Goal: Information Seeking & Learning: Check status

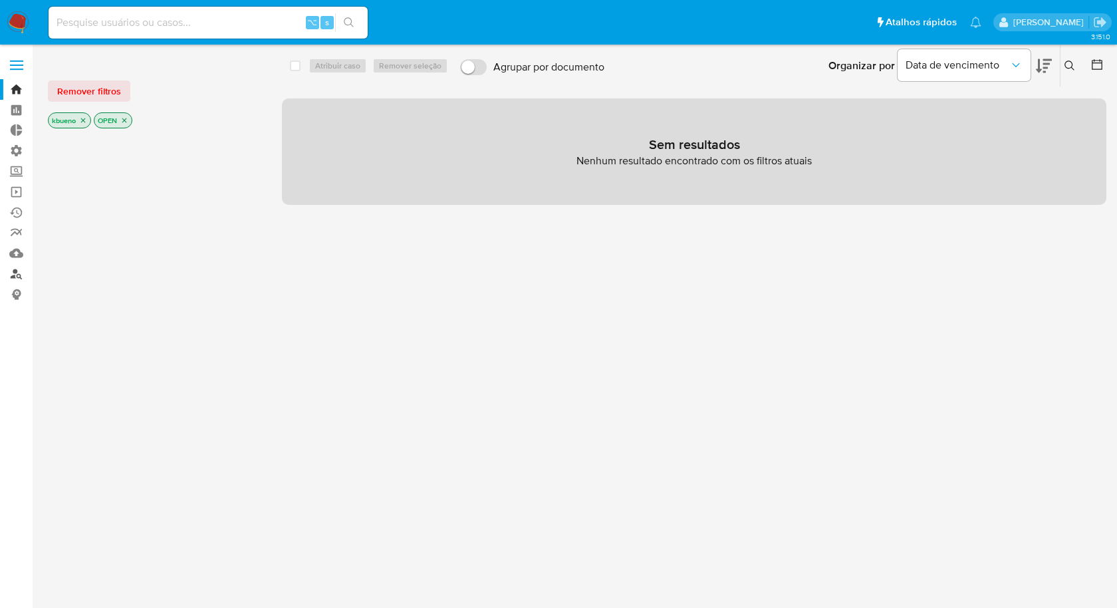
click at [13, 273] on link "Localizador de pessoas" at bounding box center [79, 273] width 158 height 21
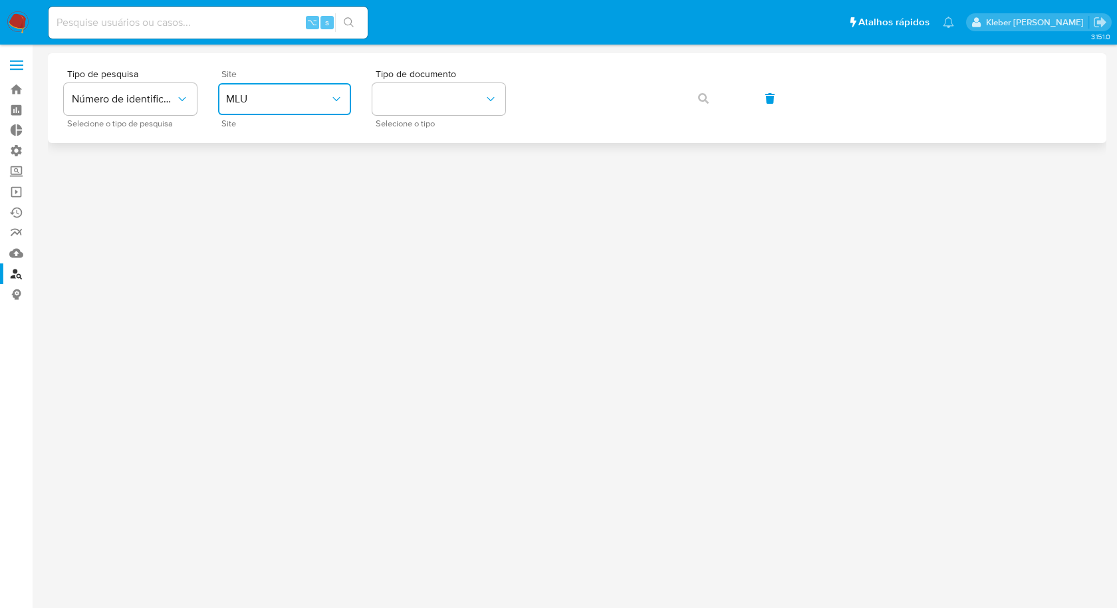
click at [297, 110] on button "MLU" at bounding box center [284, 99] width 133 height 32
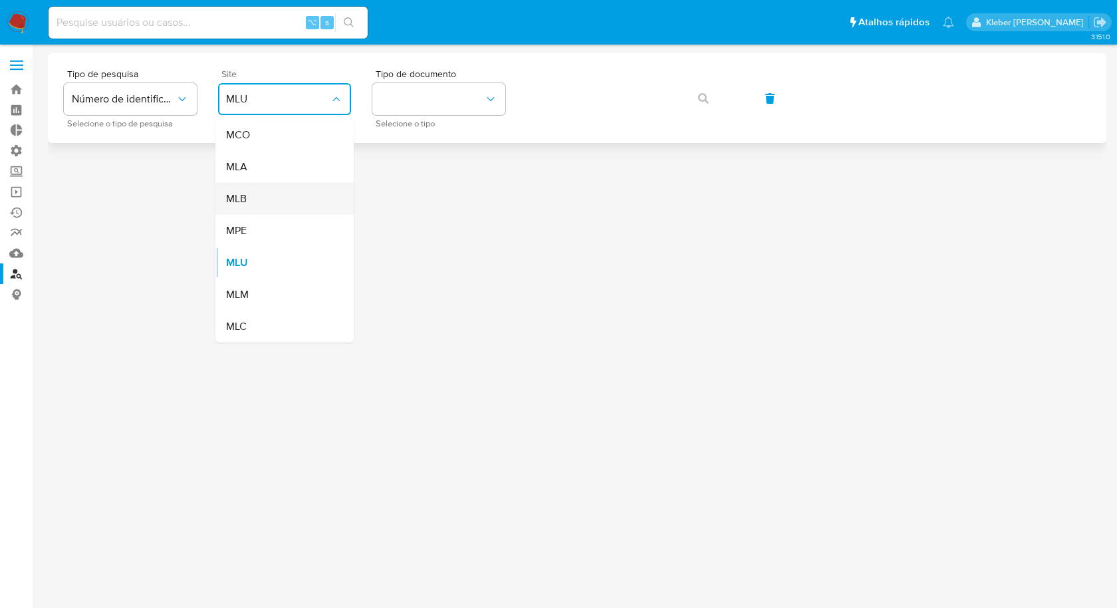
click at [289, 202] on div "MLB" at bounding box center [280, 199] width 109 height 32
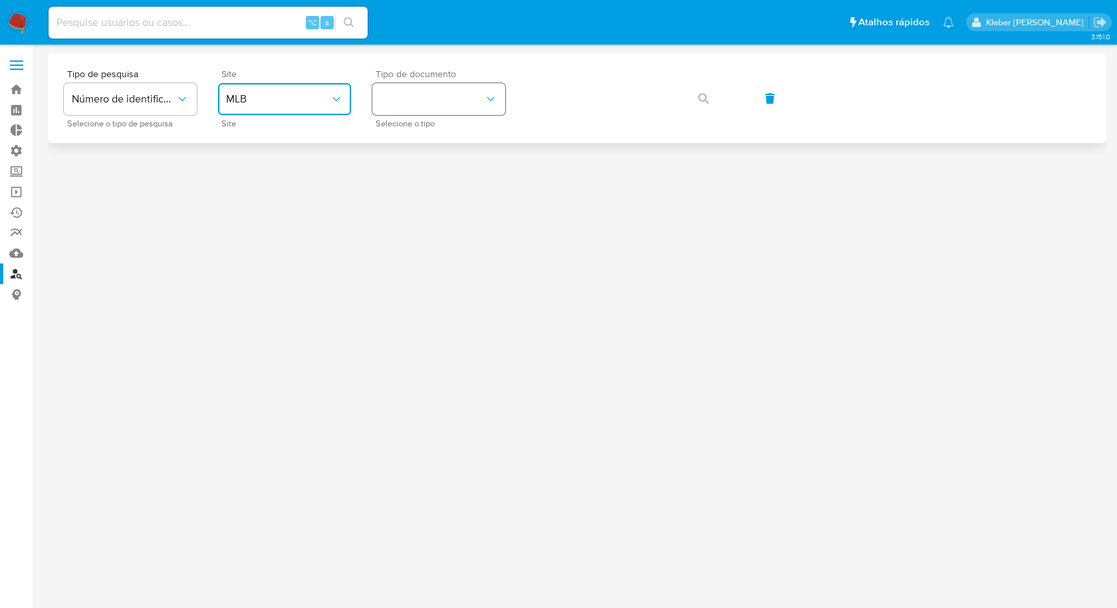
click at [424, 88] on button "identificationType" at bounding box center [438, 99] width 133 height 32
click at [404, 186] on div "CPF CPF" at bounding box center [434, 186] width 109 height 45
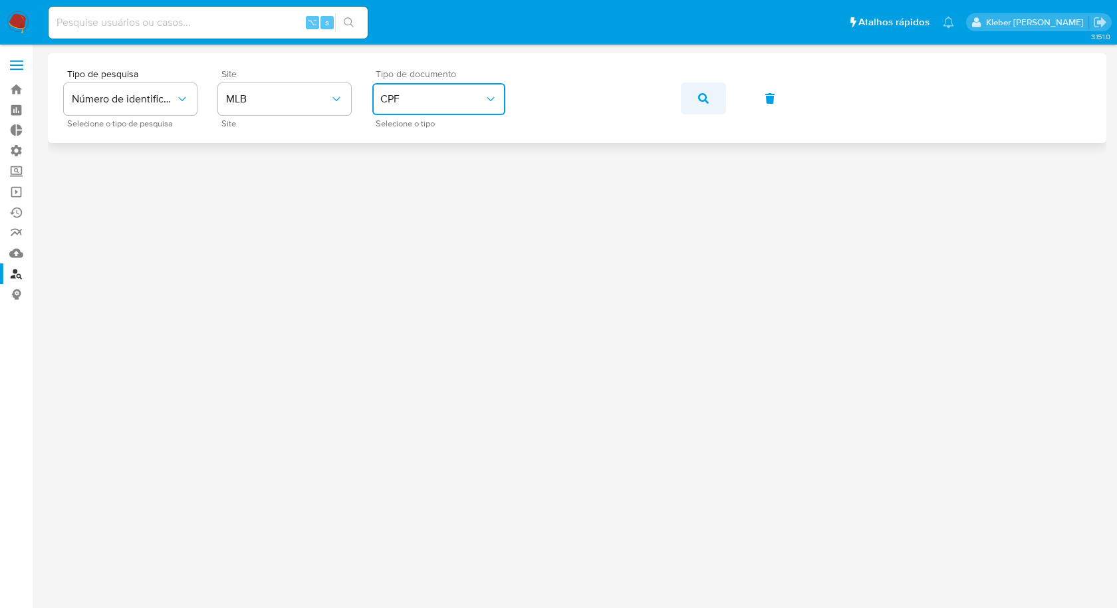
click at [706, 93] on icon "button" at bounding box center [703, 98] width 11 height 11
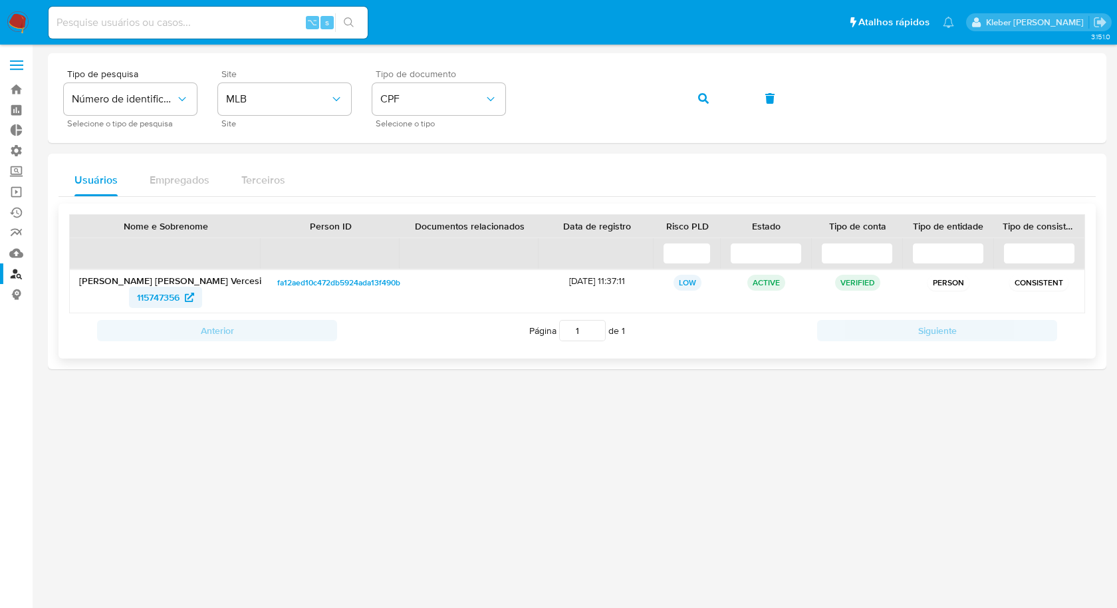
click at [168, 295] on span "115747356" at bounding box center [158, 297] width 43 height 21
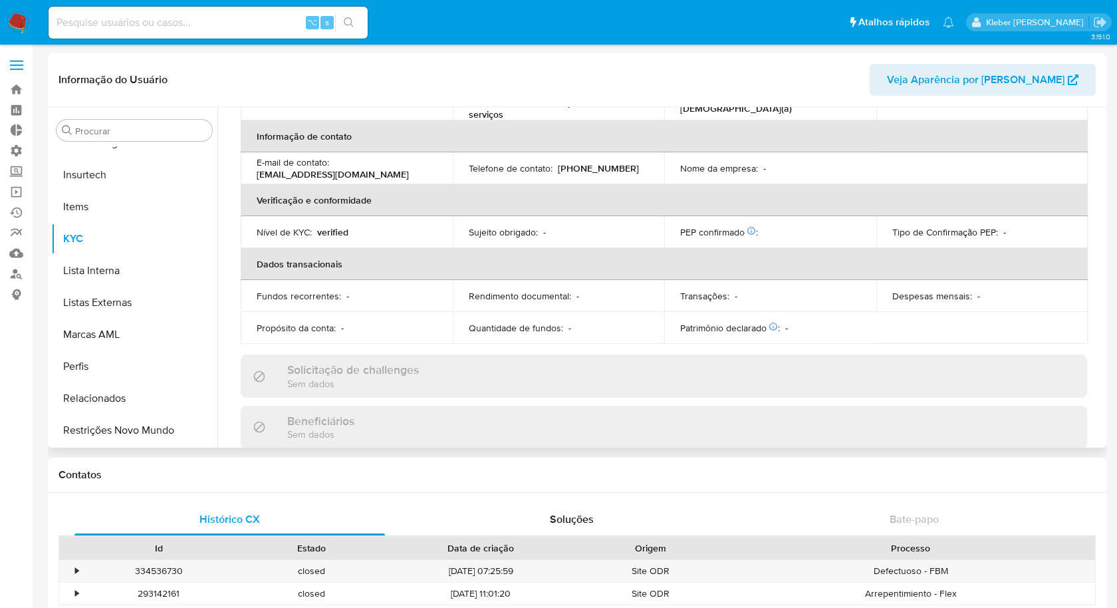
scroll to position [491, 0]
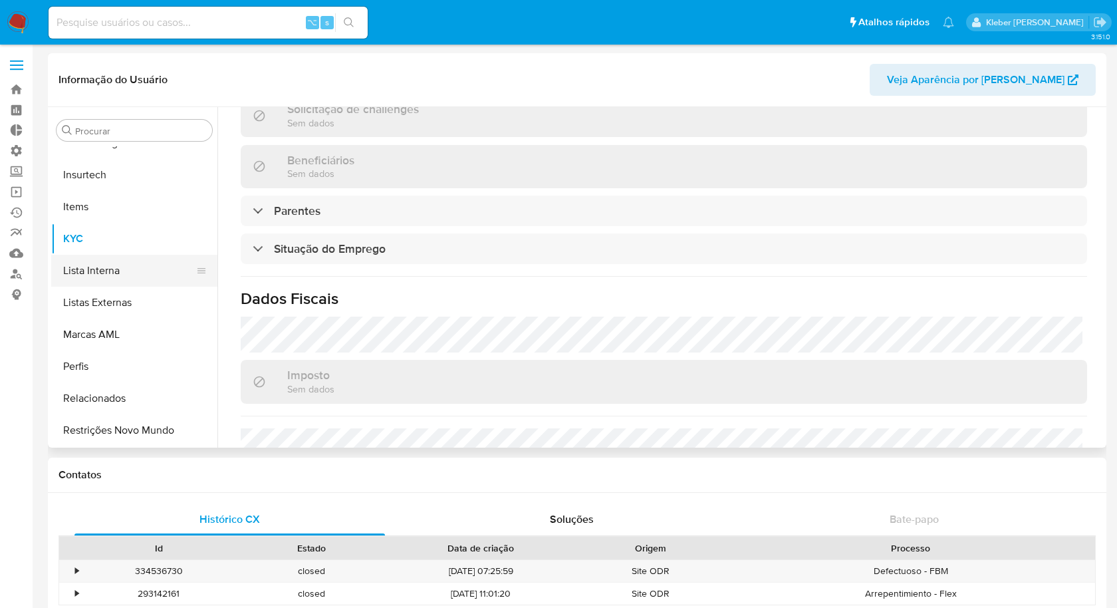
select select "10"
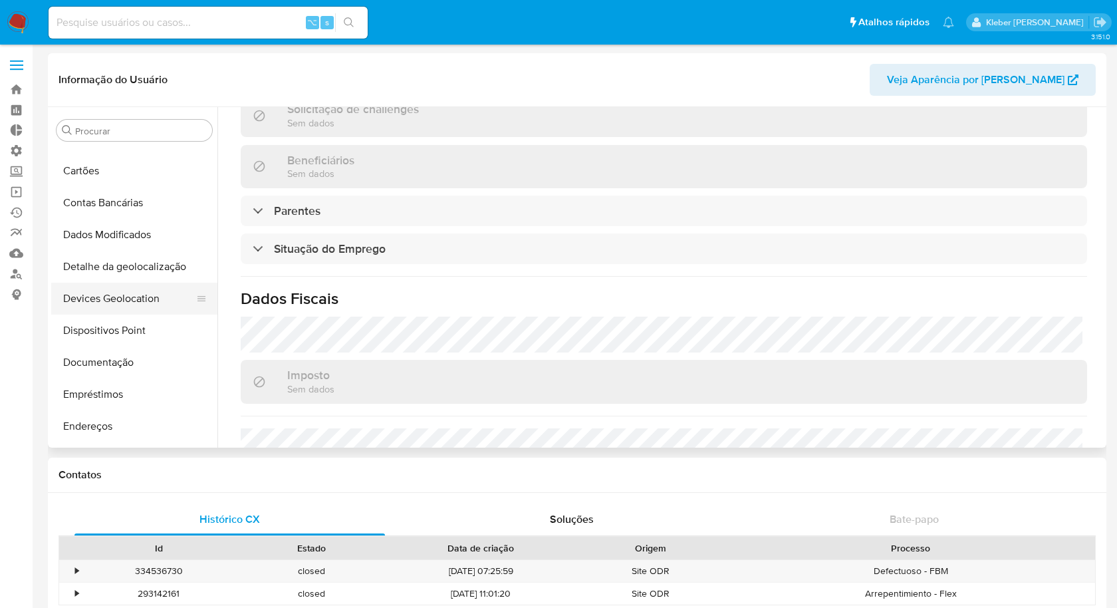
click at [126, 360] on button "Documentação" at bounding box center [134, 363] width 166 height 32
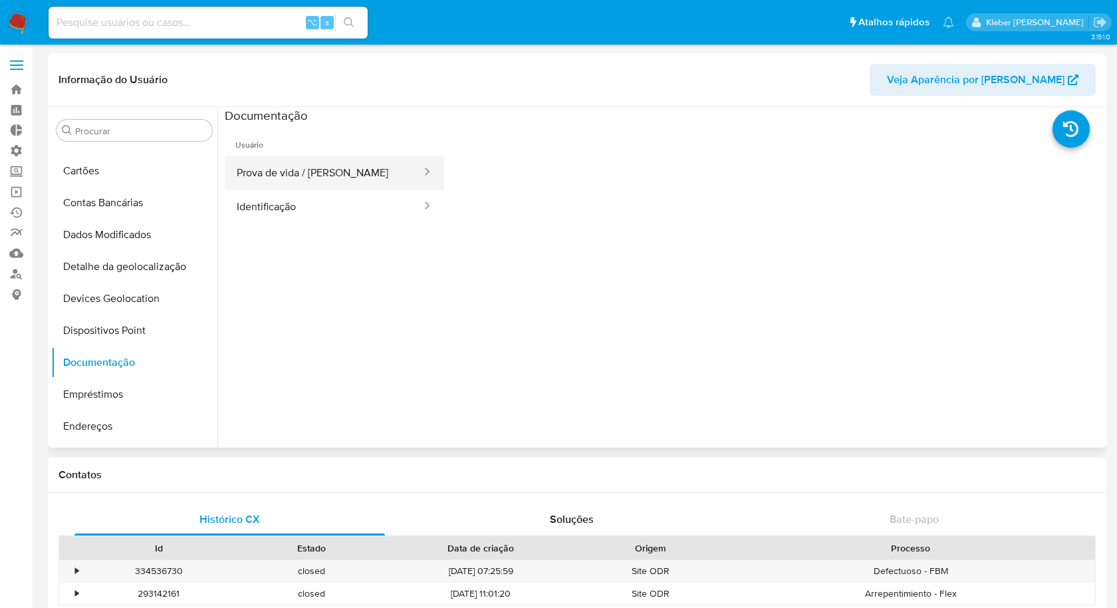
click at [358, 171] on button "Prova de vida / [PERSON_NAME]" at bounding box center [324, 173] width 198 height 34
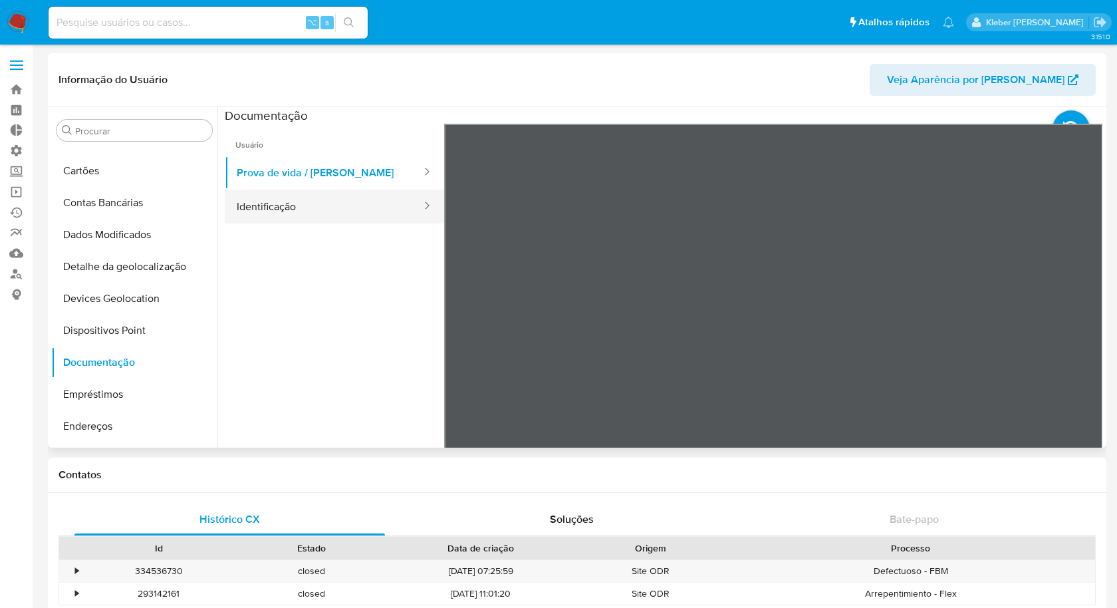
click at [343, 204] on button "Identificação" at bounding box center [324, 207] width 198 height 34
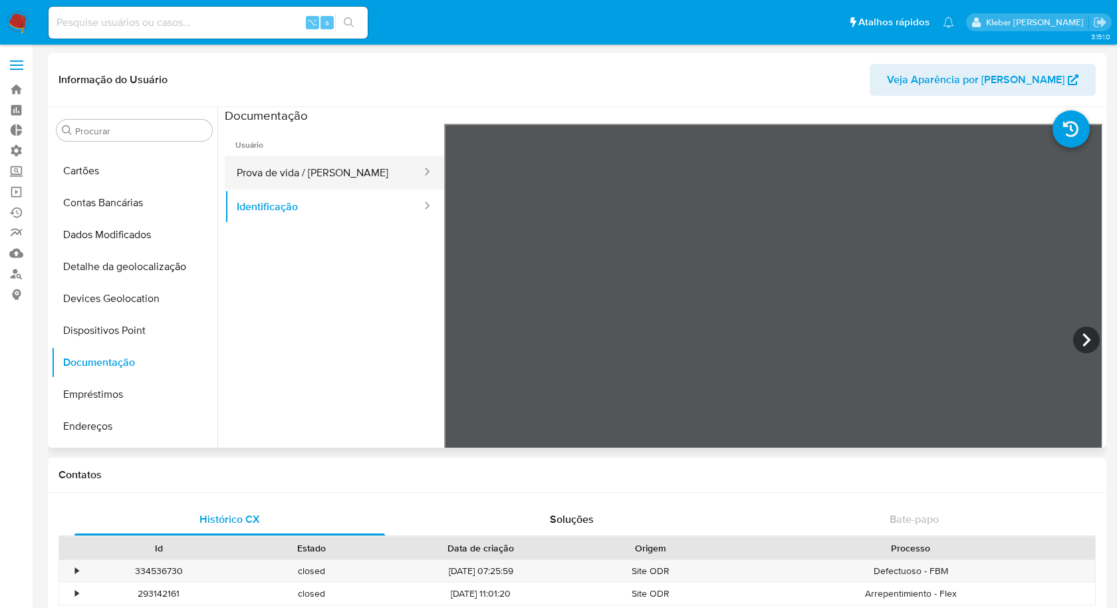
click at [321, 173] on button "Prova de vida / [PERSON_NAME]" at bounding box center [324, 173] width 198 height 34
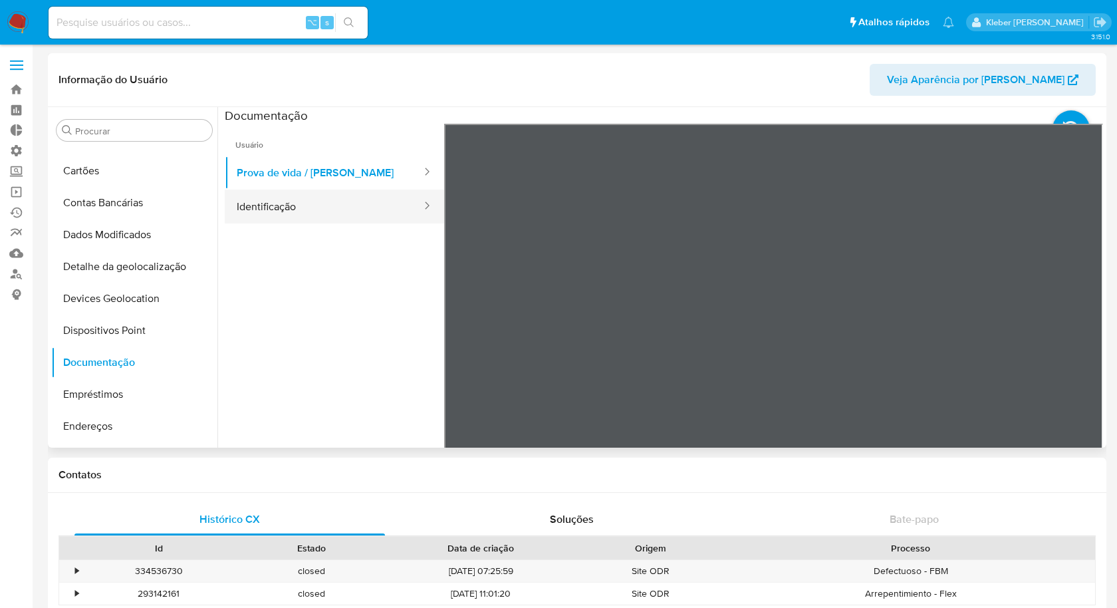
click at [271, 202] on button "Identificação" at bounding box center [324, 207] width 198 height 34
